Goal: Information Seeking & Learning: Learn about a topic

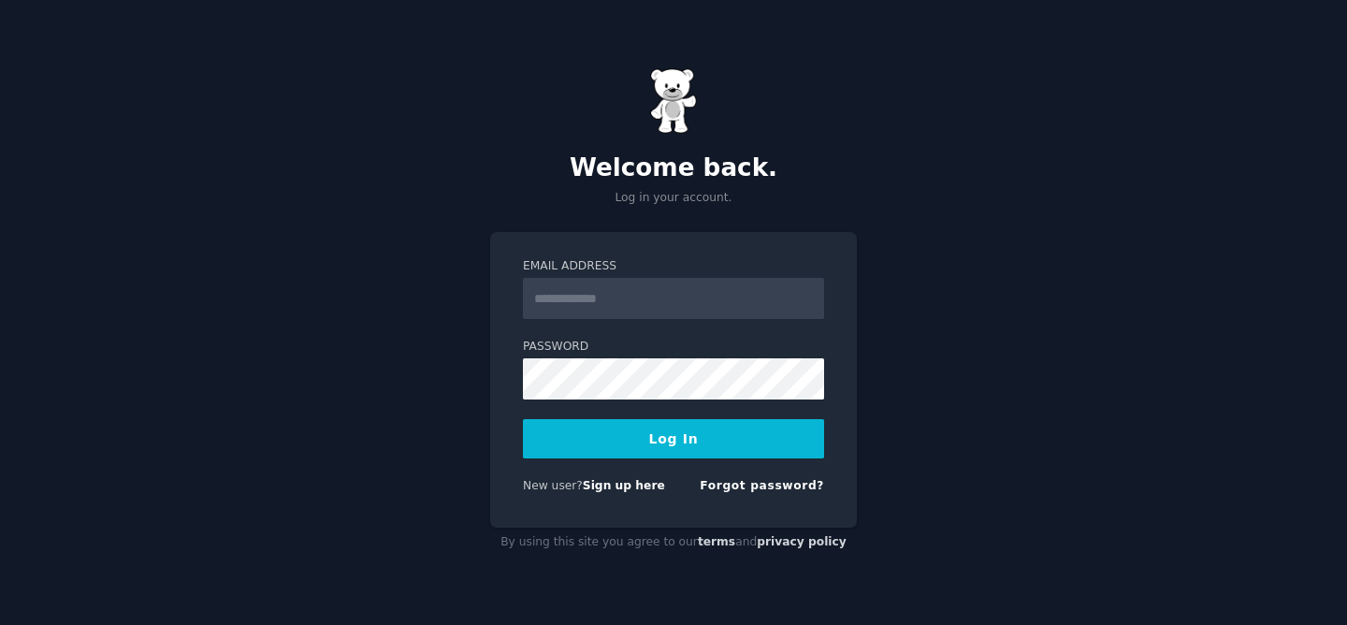
click at [619, 289] on input "Email Address" at bounding box center [673, 298] width 301 height 41
click at [0, 624] on com-1password-button at bounding box center [0, 625] width 0 height 0
type input "**********"
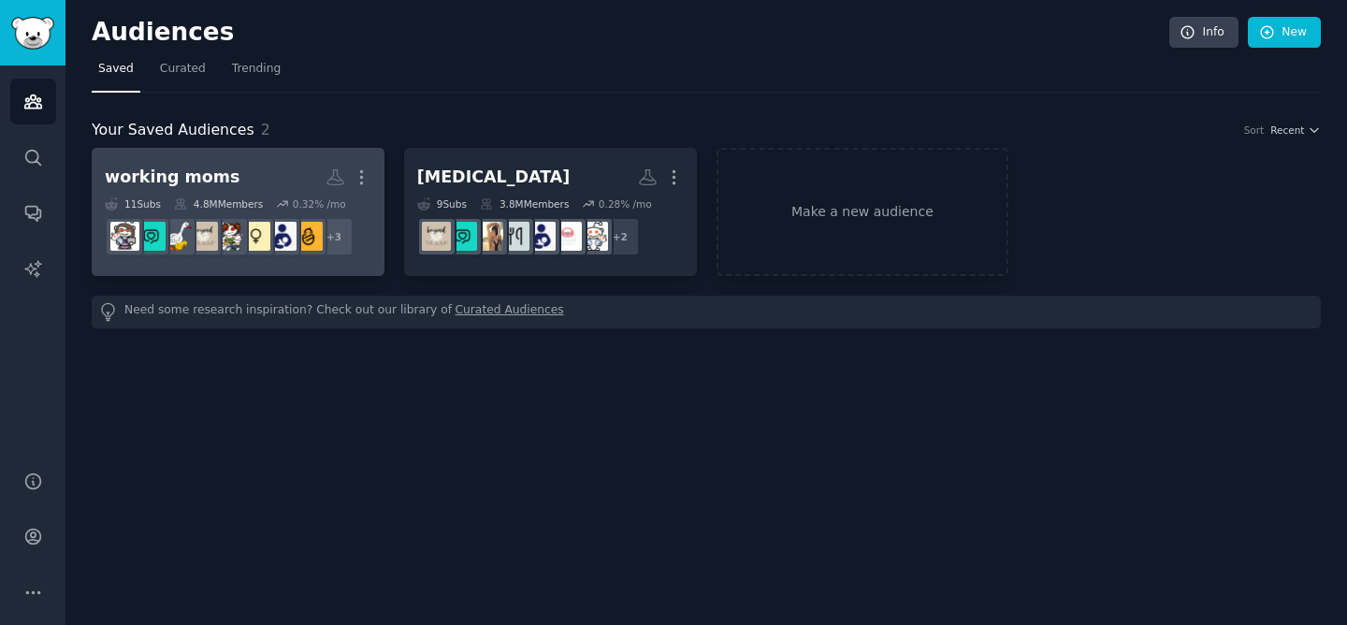
click at [264, 173] on h2 "working moms More" at bounding box center [238, 177] width 267 height 33
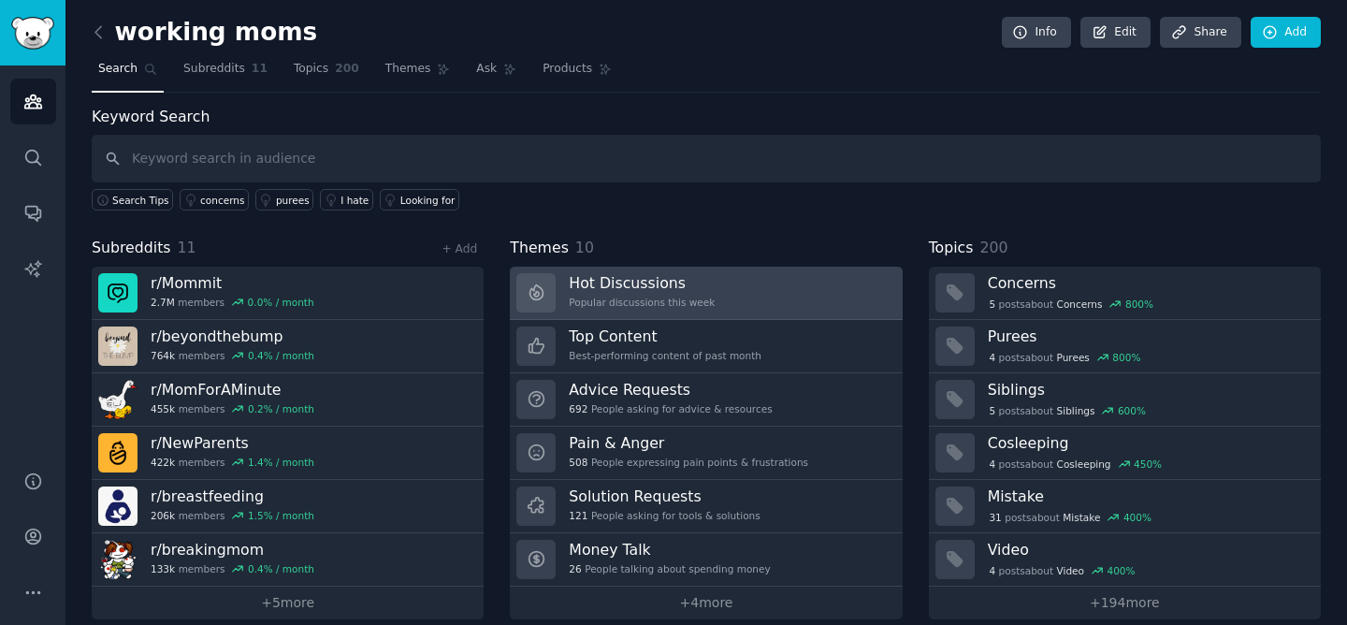
click at [708, 295] on link "Hot Discussions Popular discussions this week" at bounding box center [706, 293] width 392 height 53
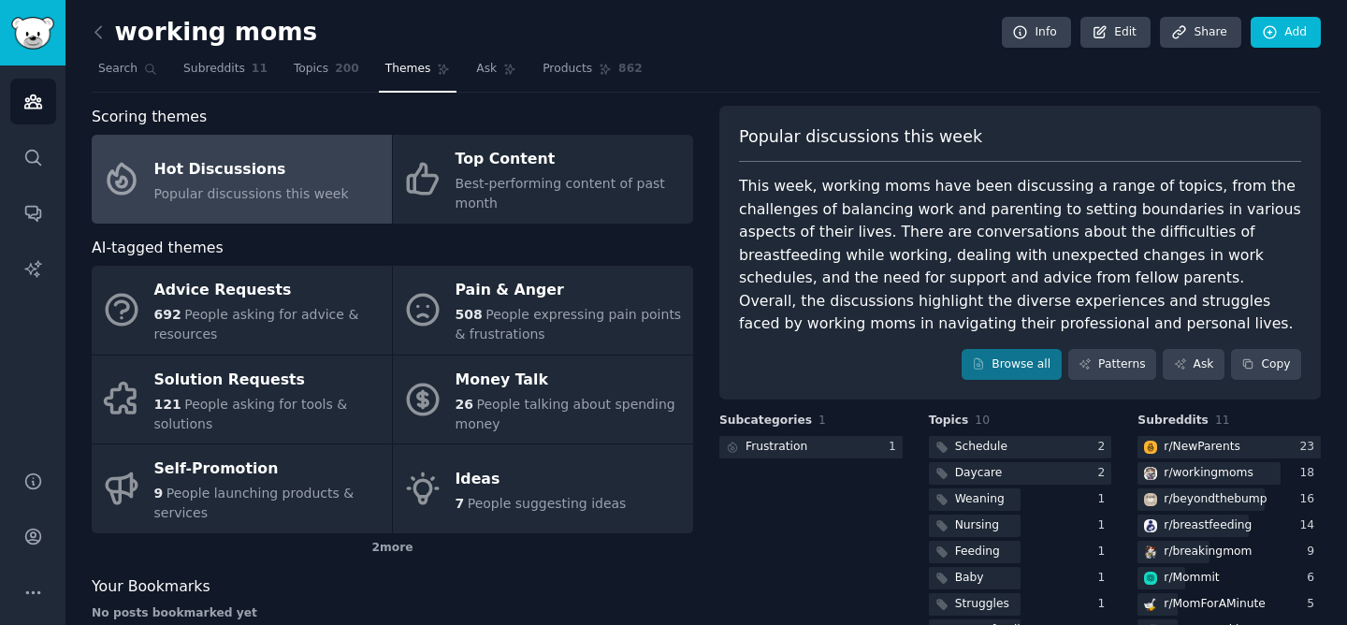
click at [855, 259] on div "This week, working moms have been discussing a range of topics, from the challe…" at bounding box center [1020, 255] width 562 height 161
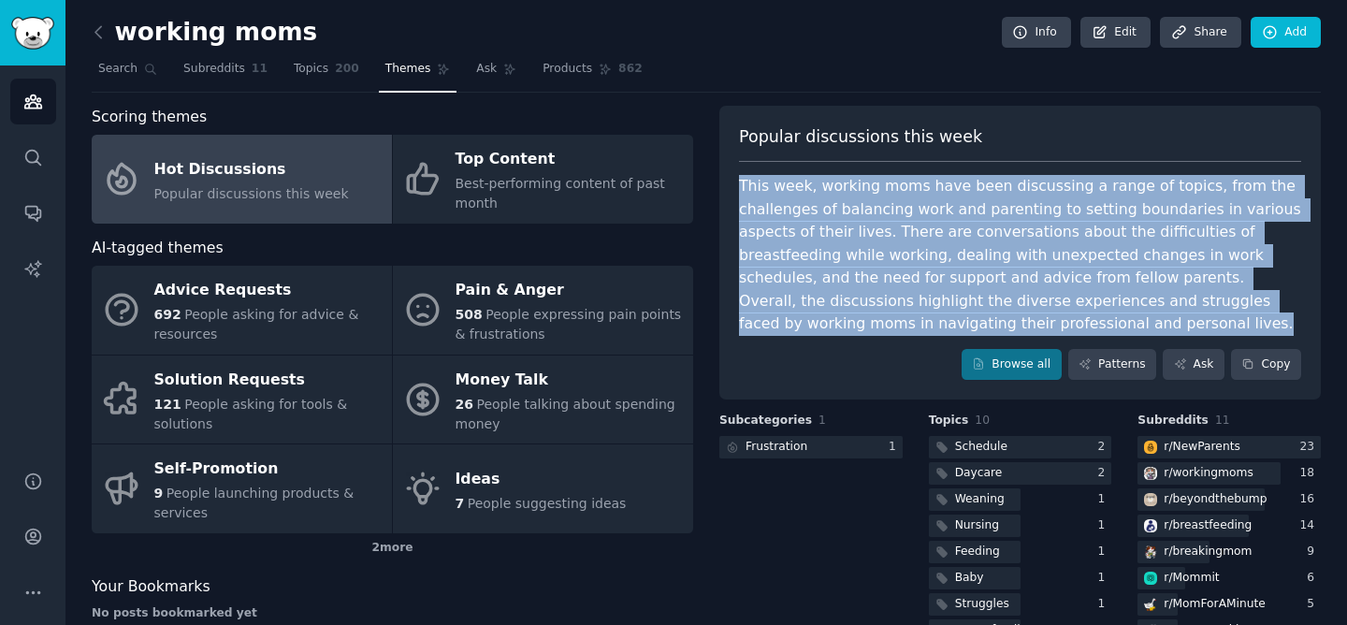
click at [855, 259] on div "This week, working moms have been discussing a range of topics, from the challe…" at bounding box center [1020, 255] width 562 height 161
click at [873, 208] on div "This week, working moms have been discussing a range of topics, from the challe…" at bounding box center [1020, 255] width 562 height 161
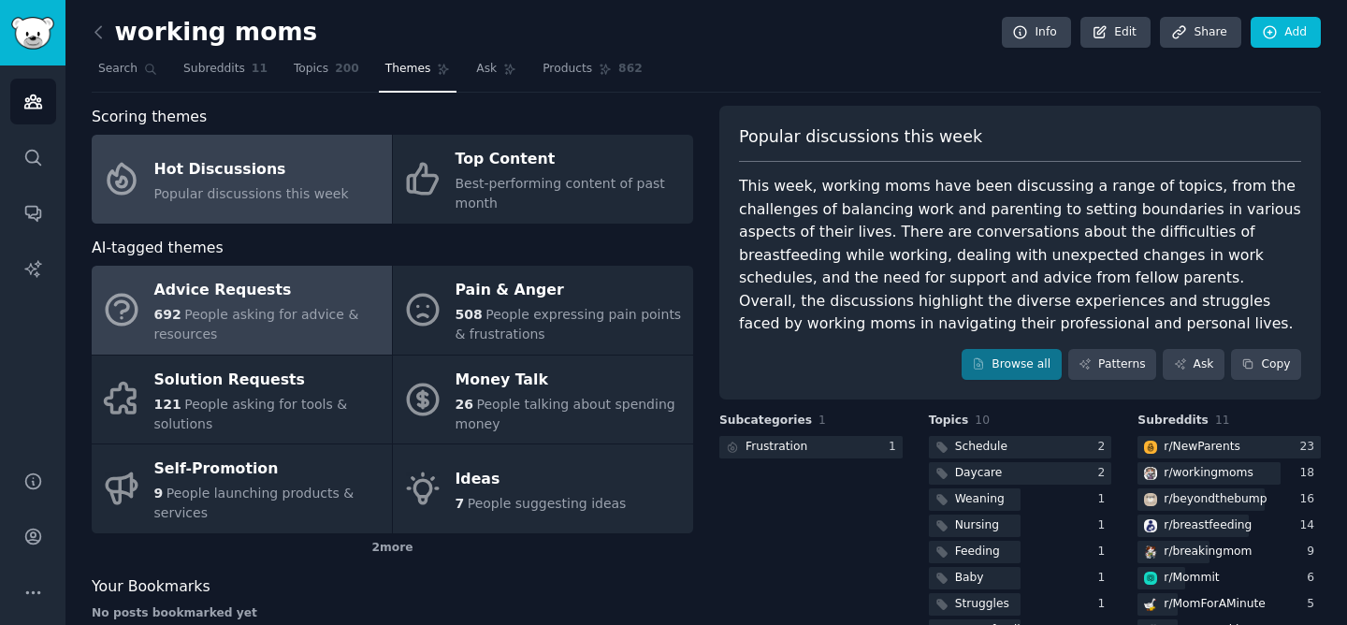
scroll to position [1, 0]
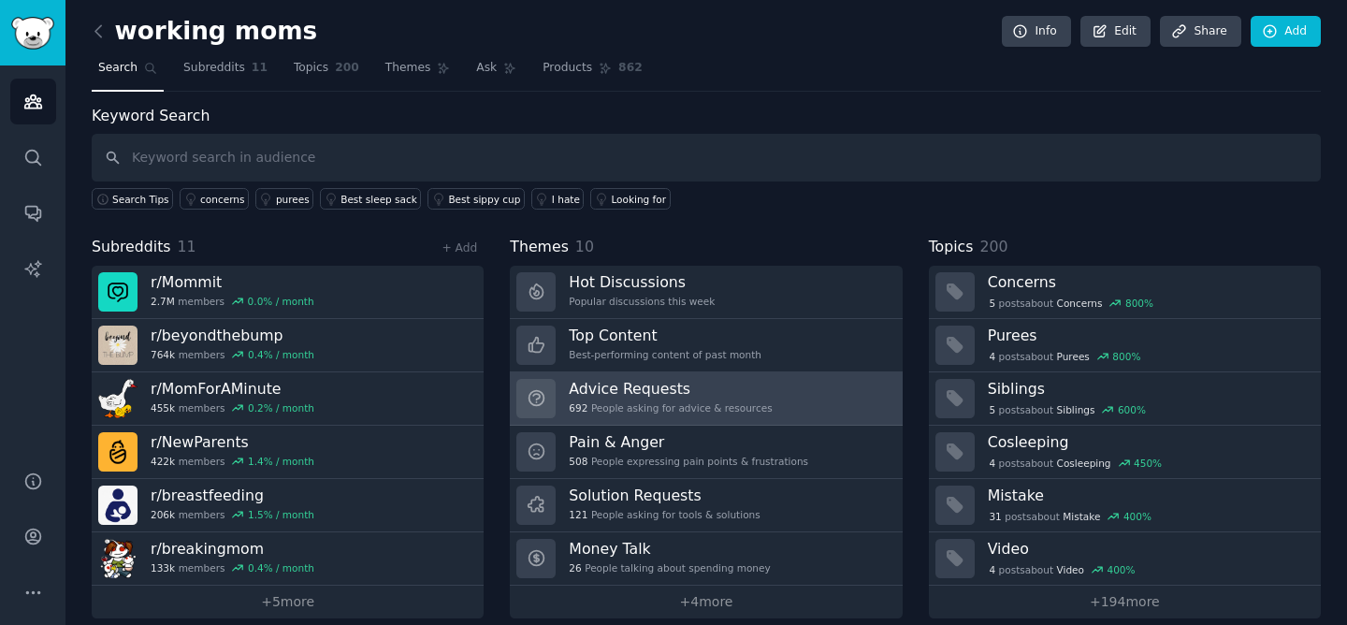
click at [674, 392] on h3 "Advice Requests" at bounding box center [670, 389] width 203 height 20
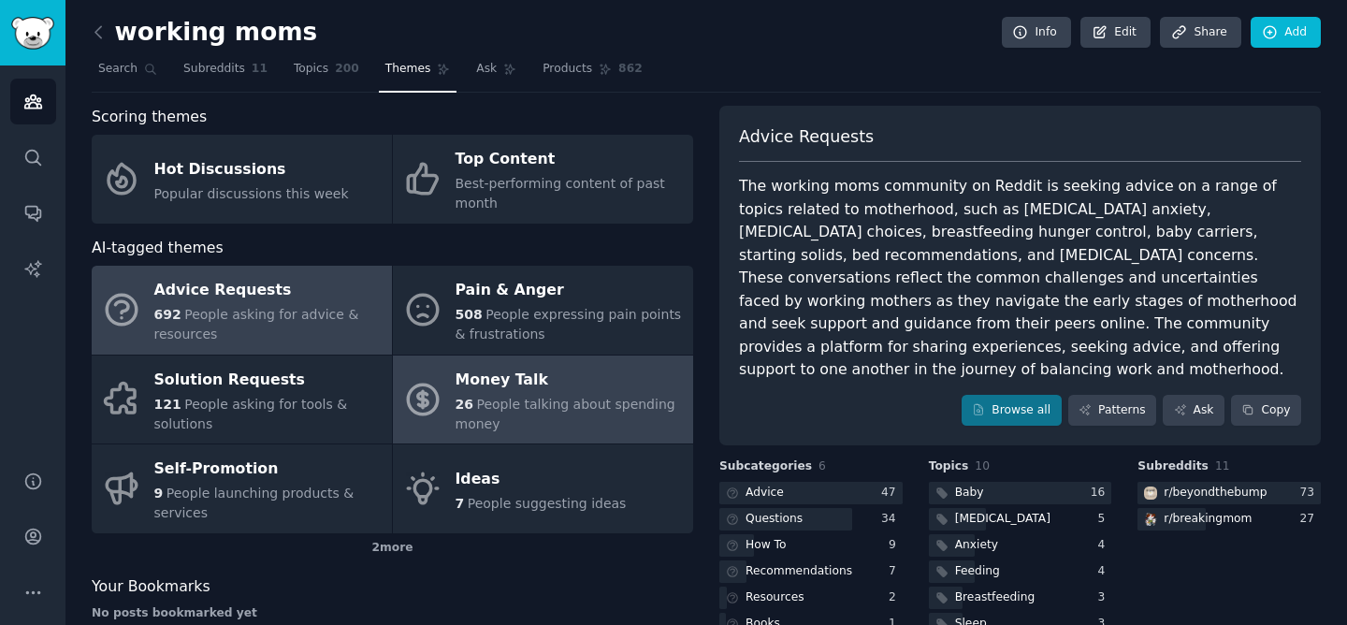
click at [547, 363] on link "Money Talk 26 People talking about spending money" at bounding box center [543, 399] width 300 height 89
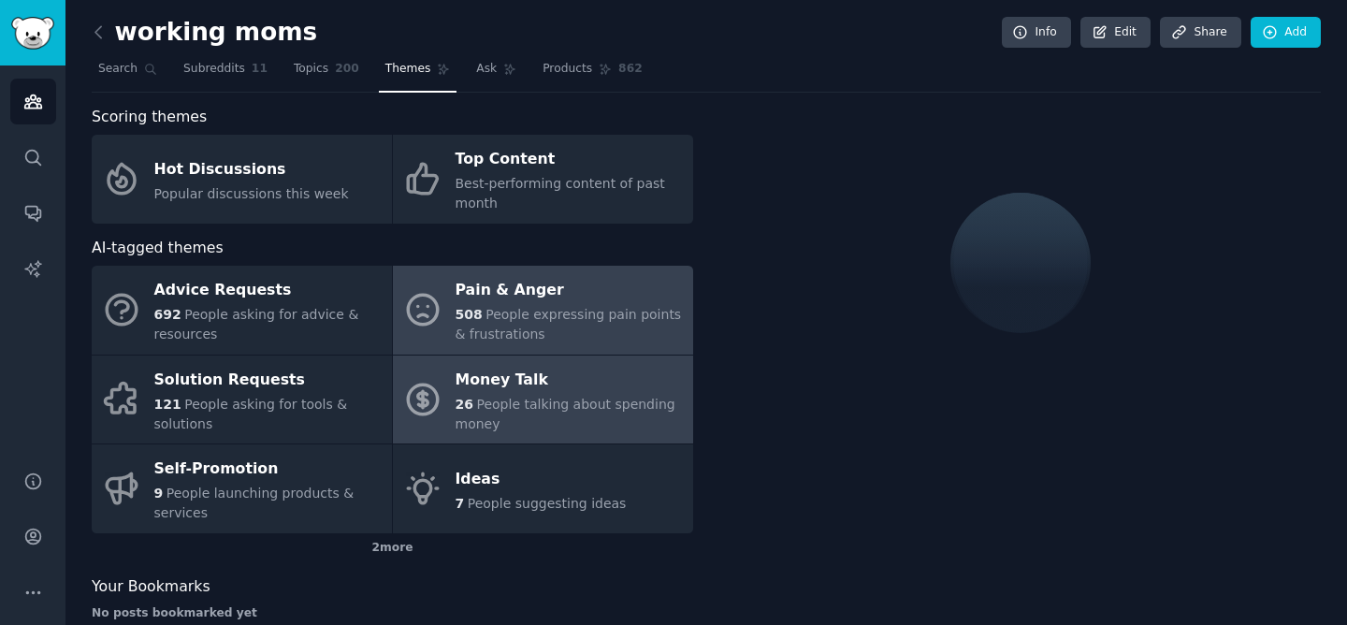
click at [563, 313] on span "People expressing pain points & frustrations" at bounding box center [569, 324] width 226 height 35
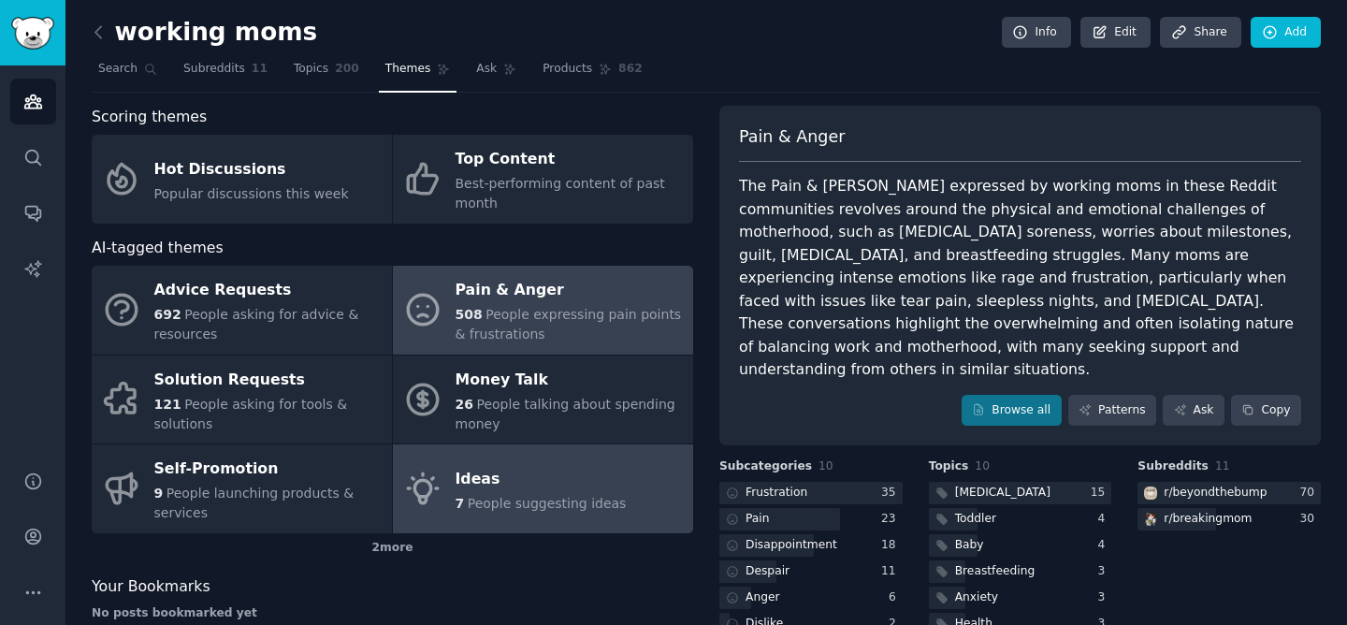
click at [570, 507] on span "People suggesting ideas" at bounding box center [547, 503] width 159 height 15
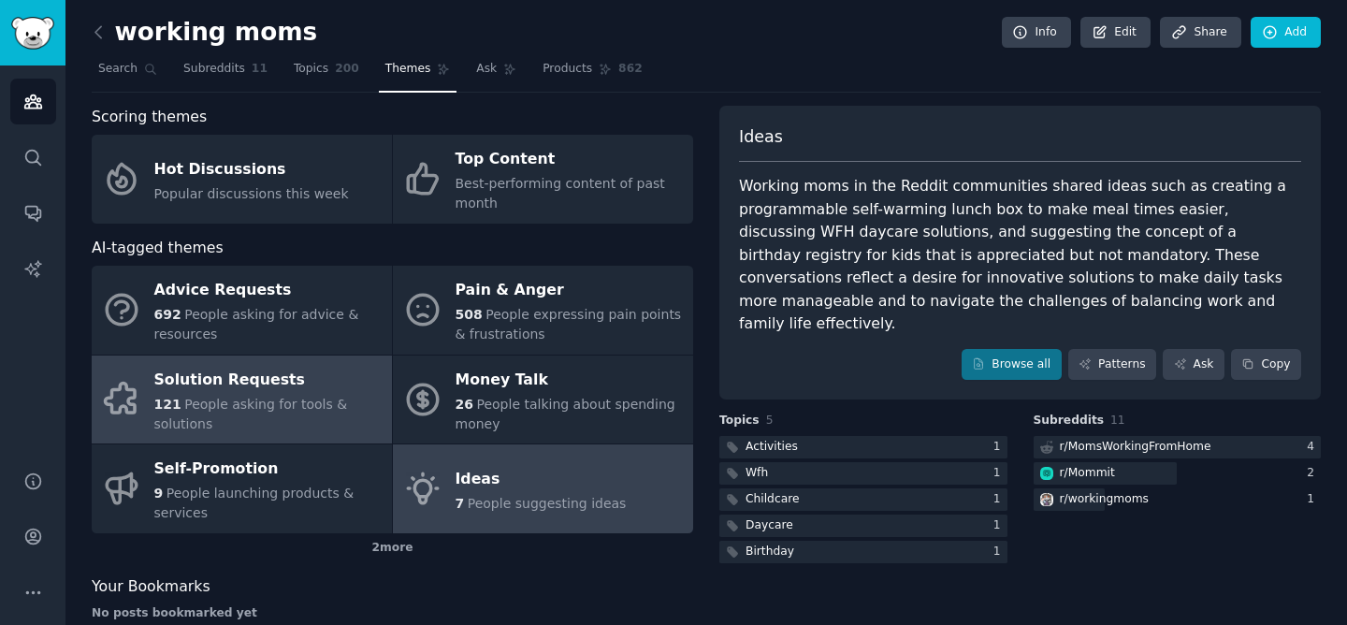
click at [255, 410] on span "People asking for tools & solutions" at bounding box center [251, 414] width 194 height 35
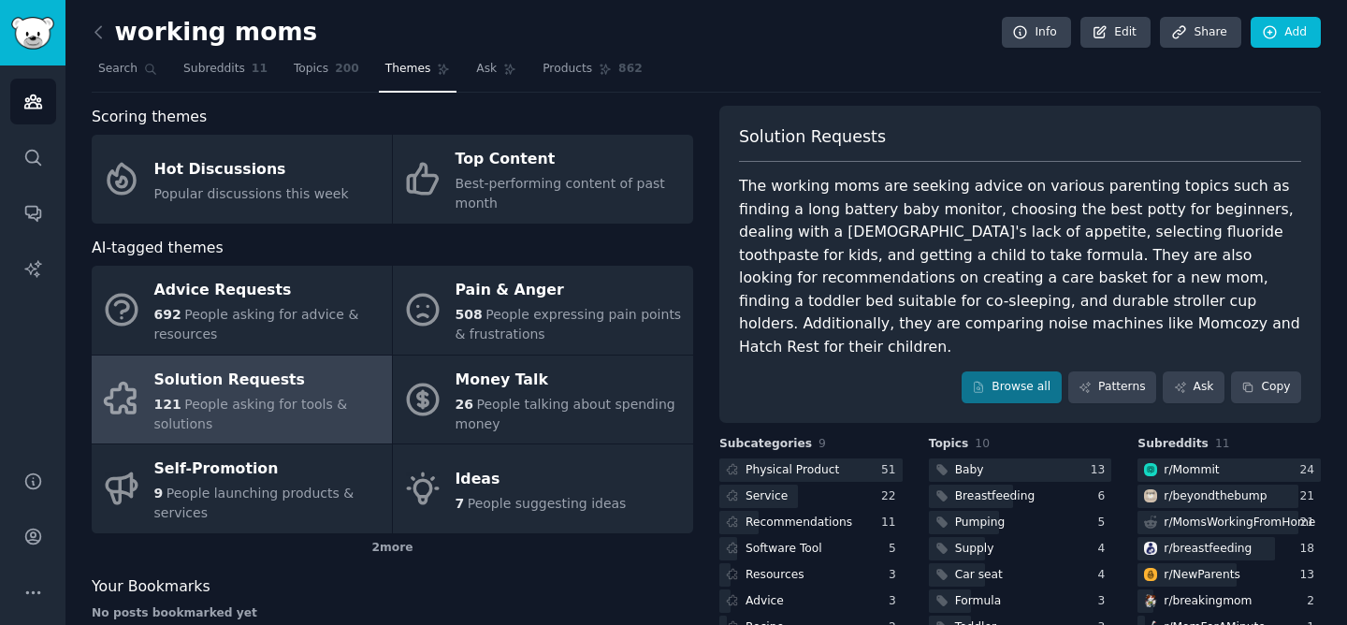
click at [842, 233] on div "The working moms are seeking advice on various parenting topics such as finding…" at bounding box center [1020, 266] width 562 height 183
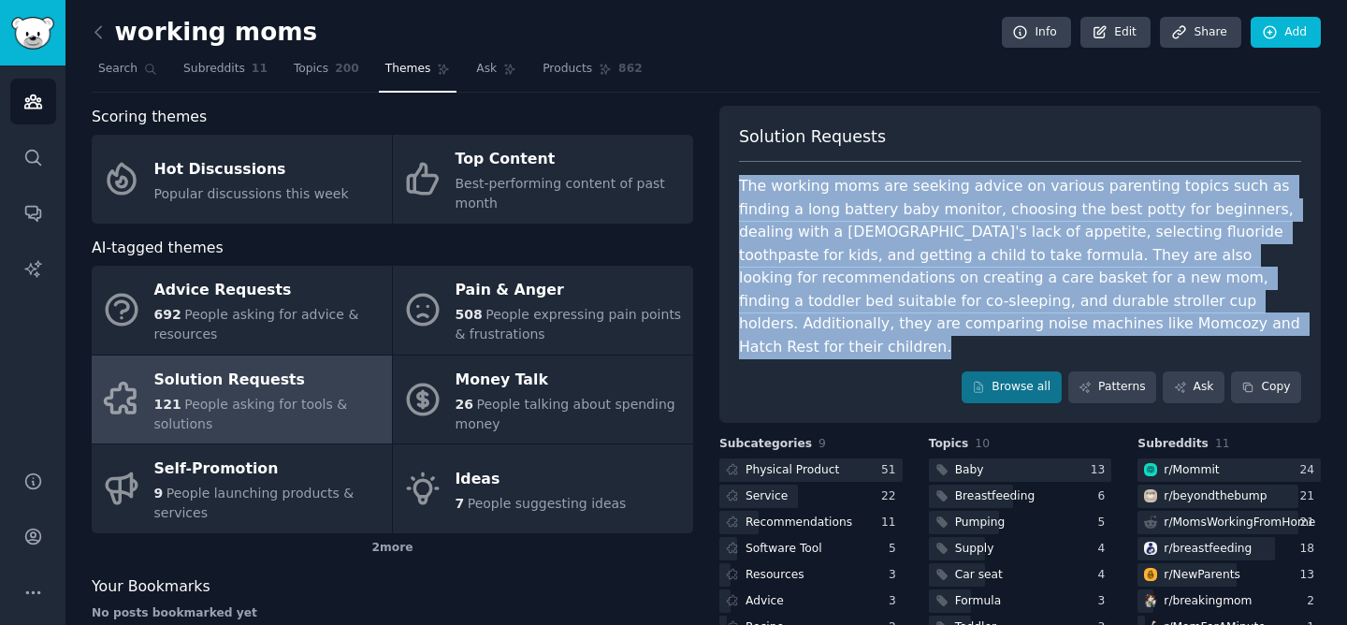
click at [842, 233] on div "The working moms are seeking advice on various parenting topics such as finding…" at bounding box center [1020, 266] width 562 height 183
click at [893, 206] on div "The working moms are seeking advice on various parenting topics such as finding…" at bounding box center [1020, 266] width 562 height 183
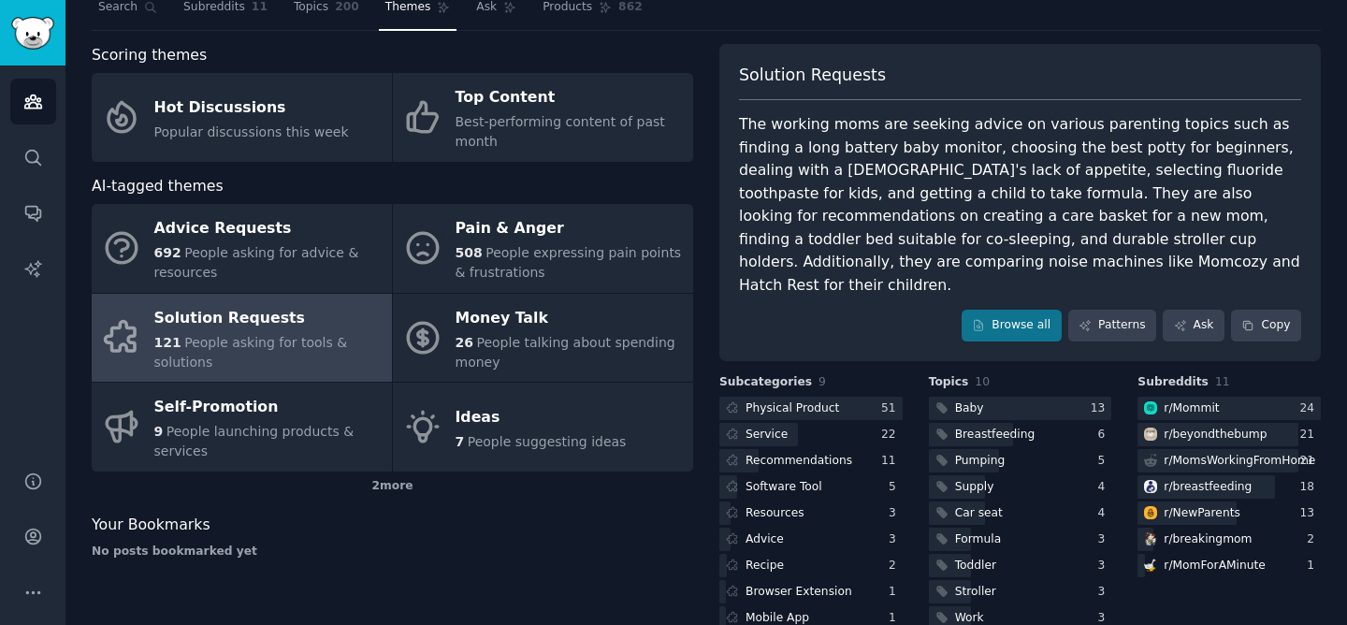
scroll to position [63, 0]
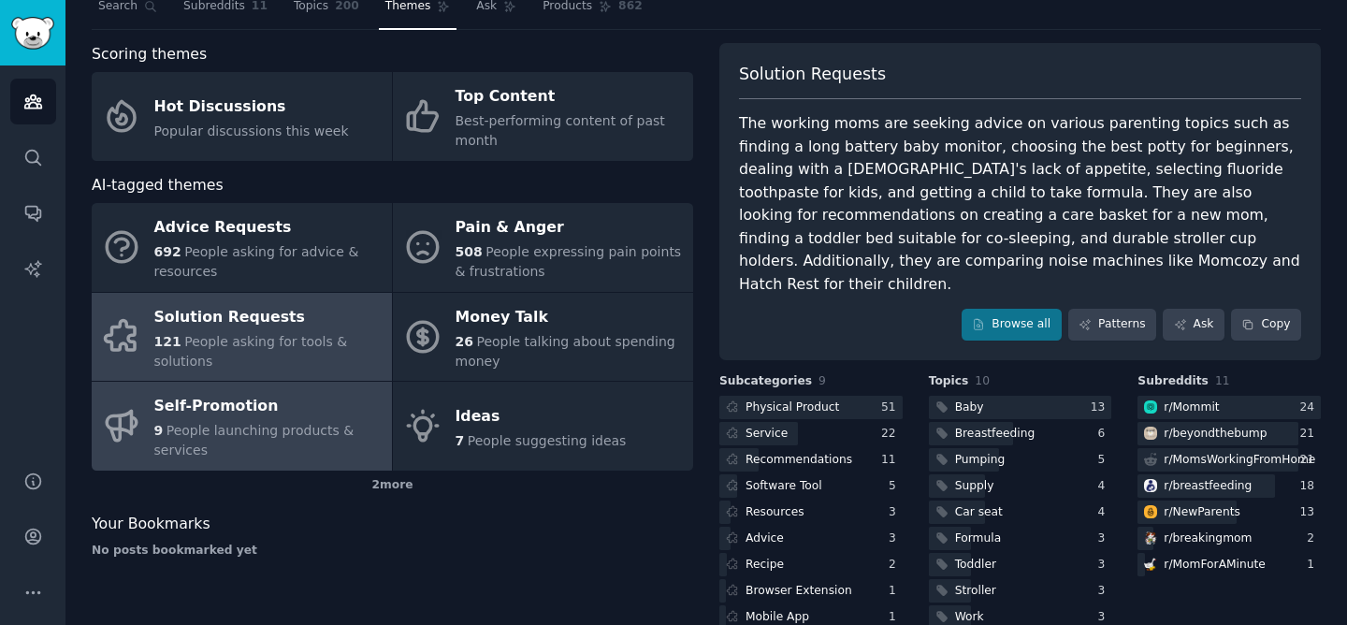
click at [220, 426] on span "People launching products & services" at bounding box center [254, 440] width 200 height 35
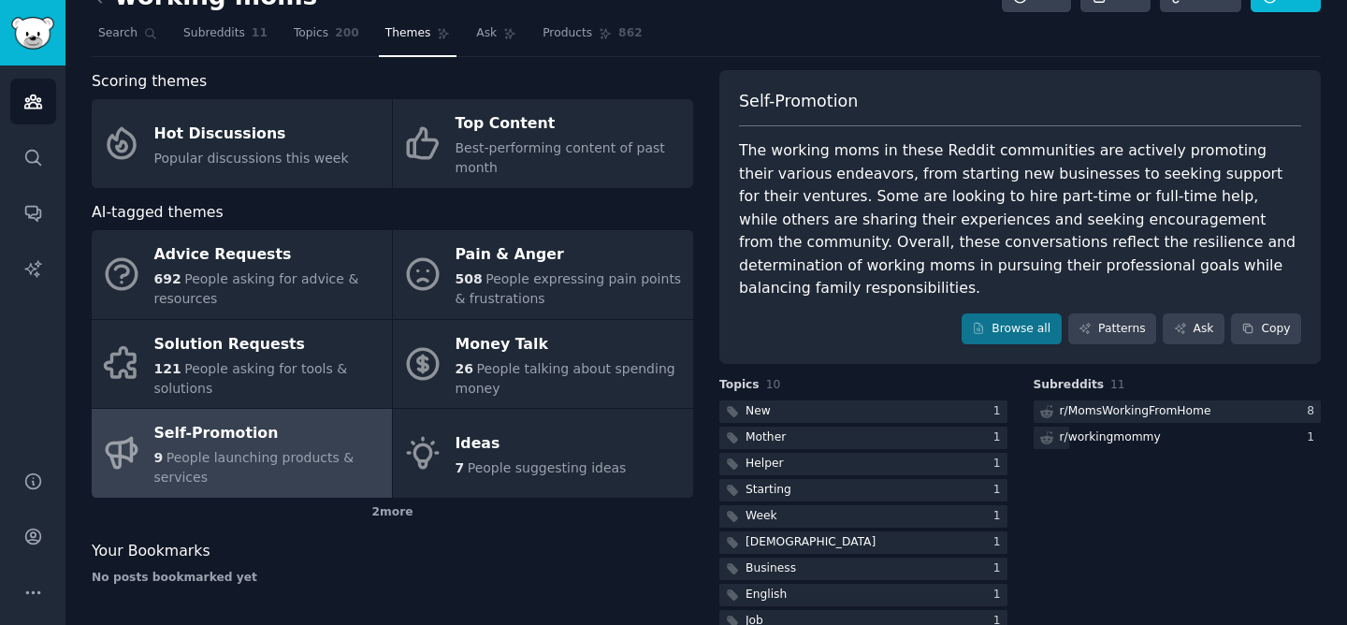
scroll to position [63, 0]
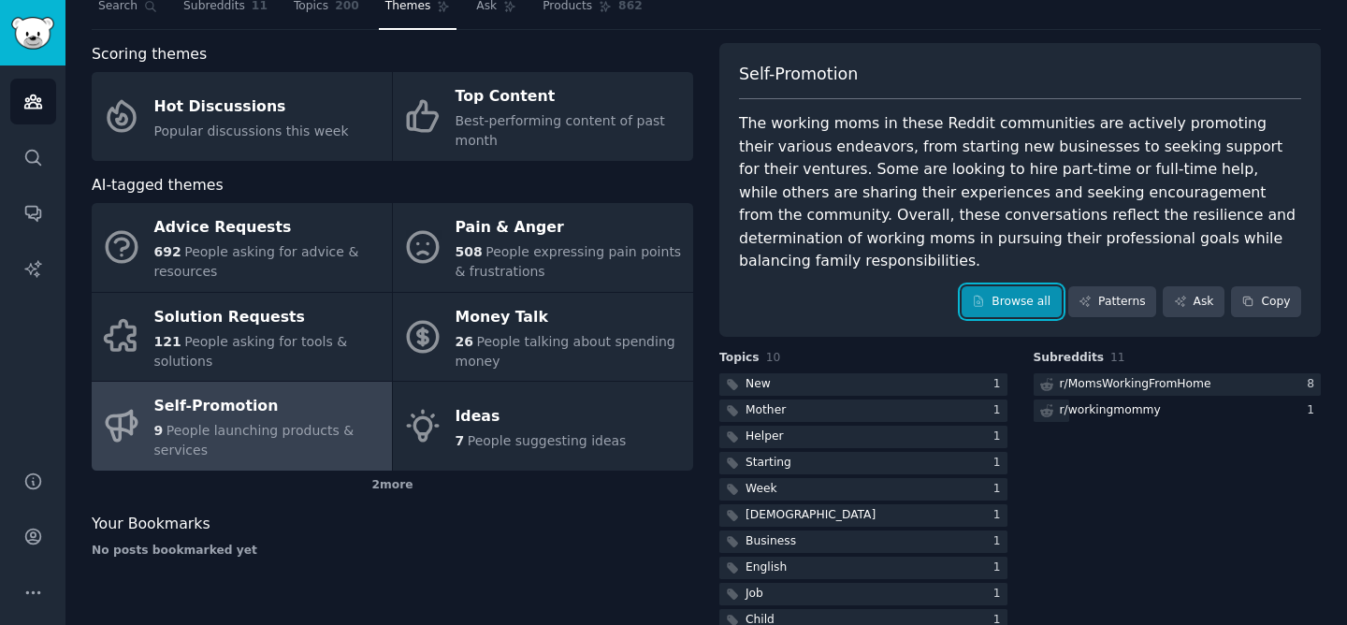
click at [996, 286] on link "Browse all" at bounding box center [1012, 302] width 100 height 32
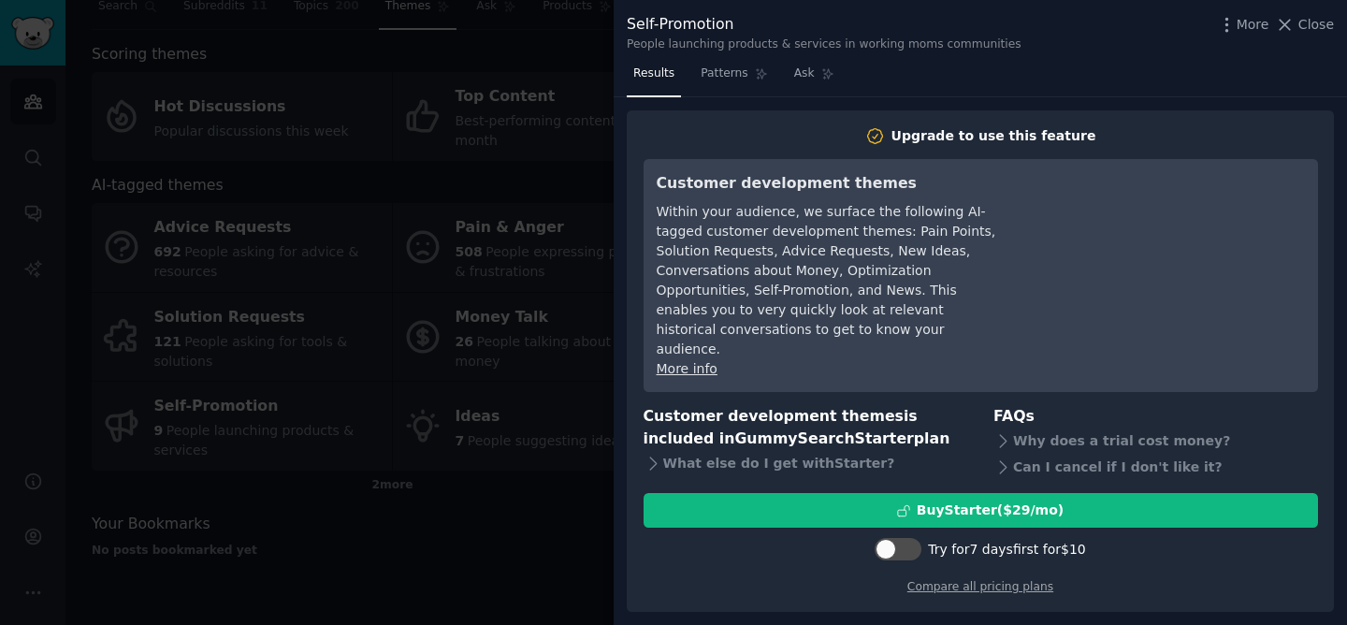
click at [487, 337] on div at bounding box center [673, 312] width 1347 height 625
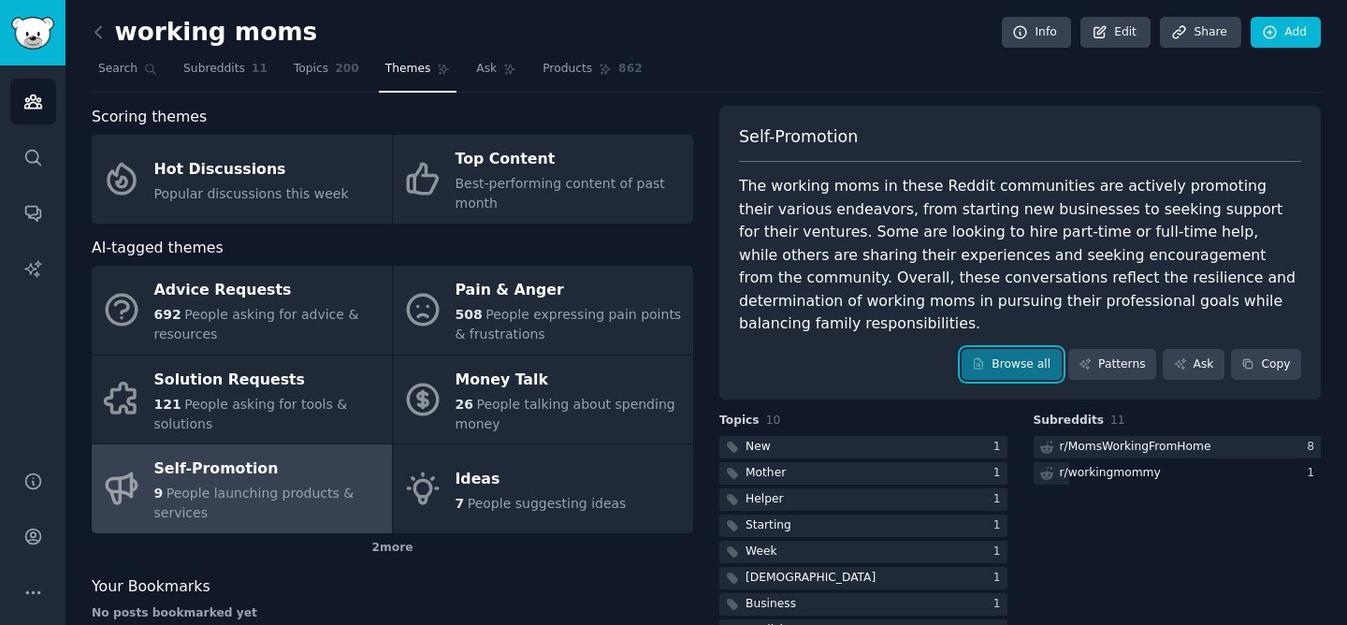
scroll to position [76, 0]
